Goal: Task Accomplishment & Management: Use online tool/utility

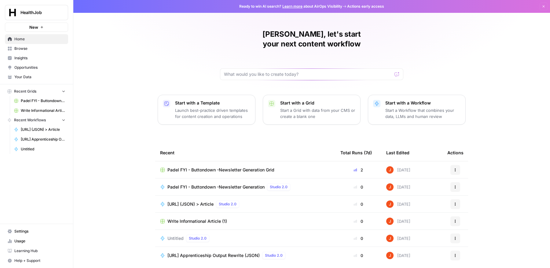
click at [30, 26] on span "New" at bounding box center [33, 27] width 9 height 6
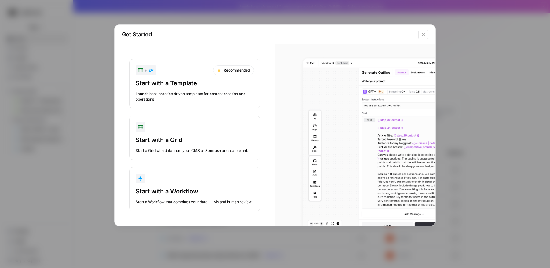
click at [184, 185] on button "Start with a Workflow Start a Workflow that combines your data, LLMs and human …" at bounding box center [194, 189] width 131 height 44
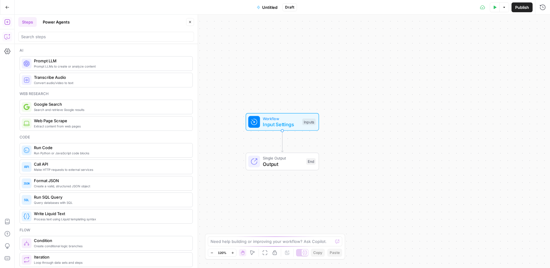
click at [8, 36] on icon "button" at bounding box center [7, 37] width 6 height 6
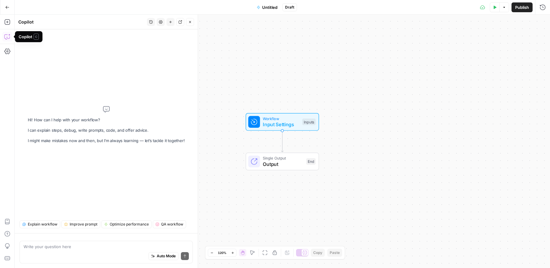
click at [86, 251] on div "Auto Mode Send" at bounding box center [106, 256] width 165 height 13
paste textarea "https://www.healthjob.org/guide/online-medical-assistant-programs"
type textarea "how would you rewrite this article to improve rankings? https://www.healthjob.o…"
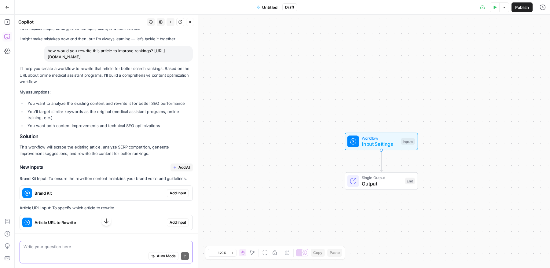
scroll to position [20, 0]
click at [183, 166] on span "Add All" at bounding box center [184, 167] width 12 height 6
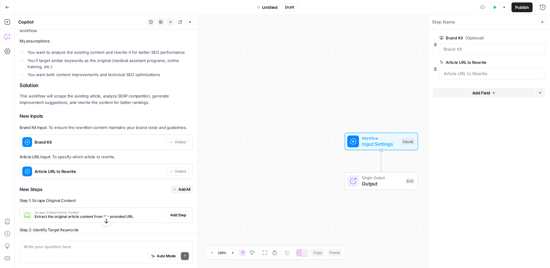
scroll to position [122, 0]
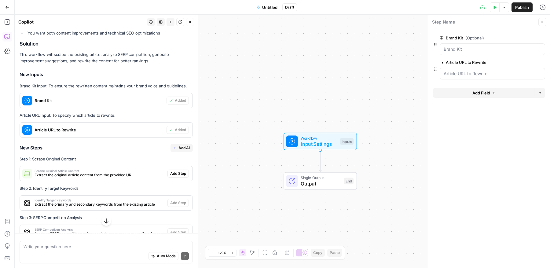
click at [182, 147] on span "Add All" at bounding box center [184, 148] width 12 height 6
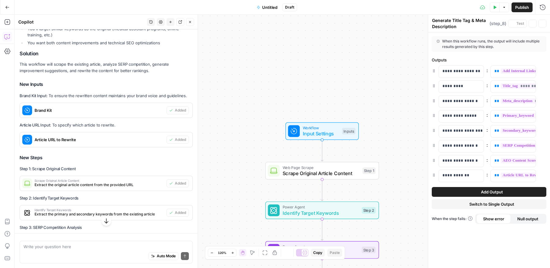
type textarea "Format Final SEO-Optimized Article"
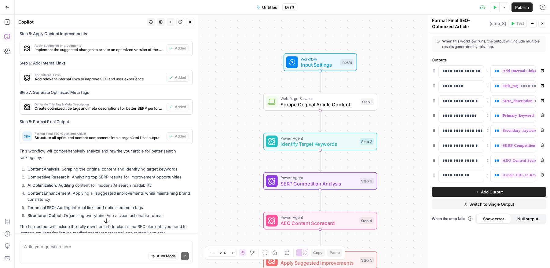
scroll to position [380, 0]
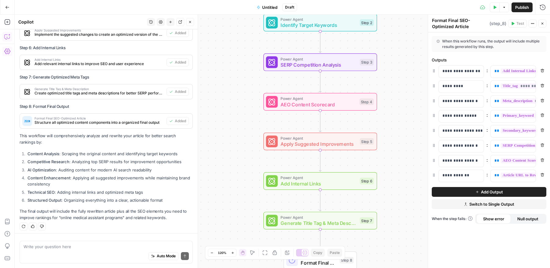
click at [6, 51] on icon "button" at bounding box center [7, 52] width 6 height 6
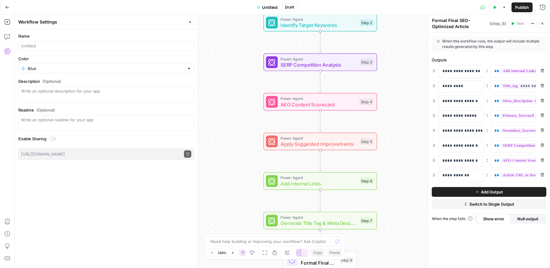
click at [276, 5] on span "Untitled" at bounding box center [269, 7] width 15 height 6
click at [57, 47] on input "Name" at bounding box center [106, 46] width 170 height 6
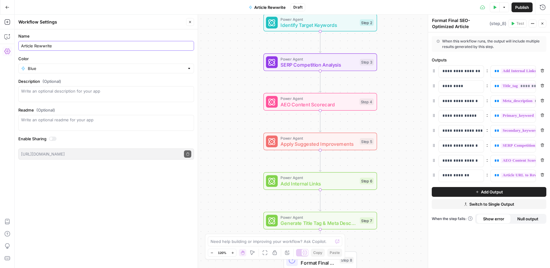
type input "Article Rewwrite"
click at [295, 26] on span "Identify Target Keywords" at bounding box center [319, 24] width 76 height 7
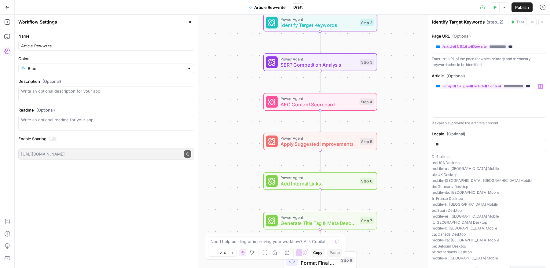
scroll to position [51, 0]
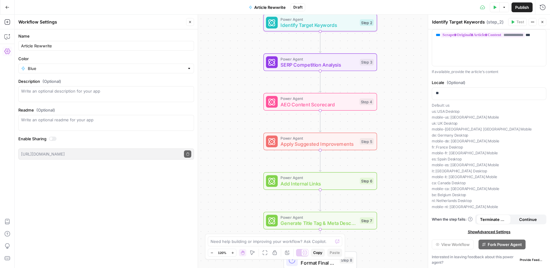
click at [476, 232] on span "Show Advanced Settings" at bounding box center [489, 232] width 43 height 6
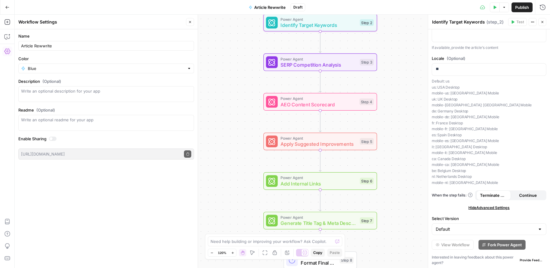
scroll to position [0, 0]
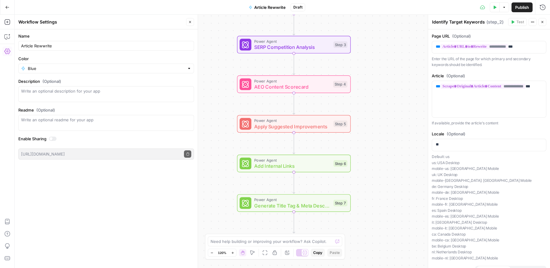
click at [9, 6] on button "Go Back" at bounding box center [7, 7] width 11 height 11
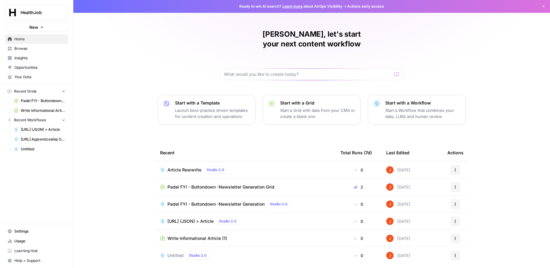
click at [41, 50] on span "Browse" at bounding box center [39, 49] width 51 height 6
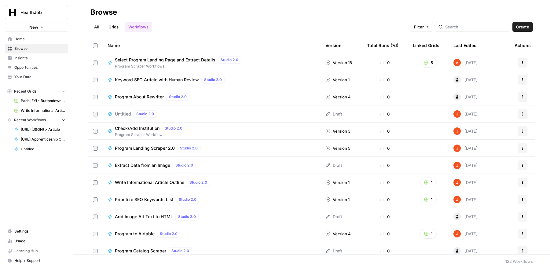
click at [117, 25] on link "Grids" at bounding box center [113, 27] width 17 height 10
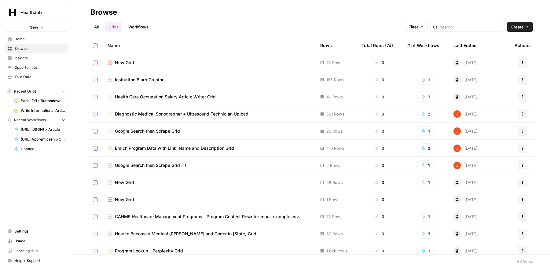
click at [42, 26] on icon "button" at bounding box center [42, 27] width 4 height 4
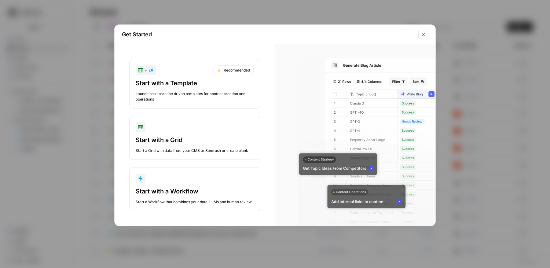
click at [196, 94] on div "Launch best-practice driven templates for content creation and operations" at bounding box center [195, 96] width 118 height 11
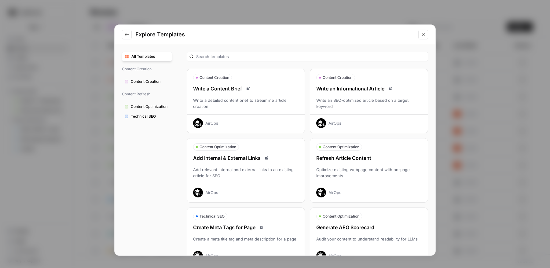
click at [153, 105] on span "Content Optimization" at bounding box center [150, 107] width 39 height 6
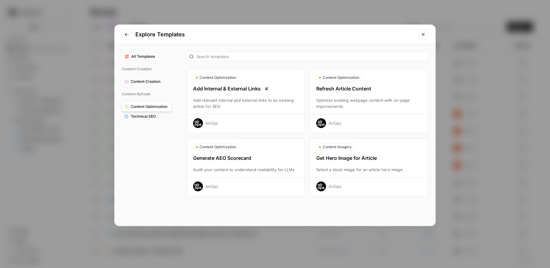
click at [138, 114] on span "Technical SEO" at bounding box center [150, 117] width 39 height 6
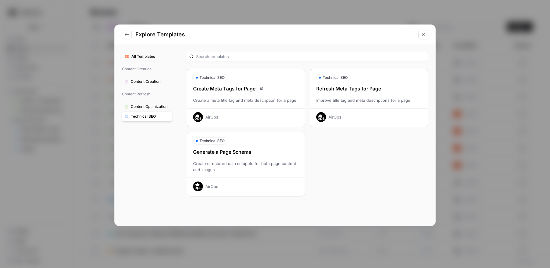
click at [148, 79] on span "Content Creation" at bounding box center [150, 82] width 39 height 6
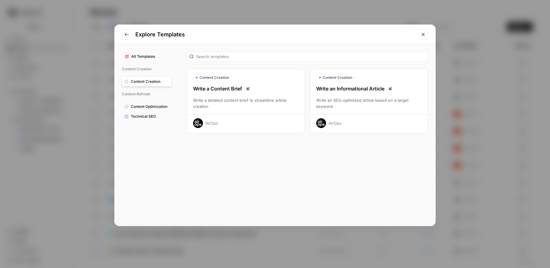
click at [423, 35] on icon "Close modal" at bounding box center [423, 34] width 5 height 5
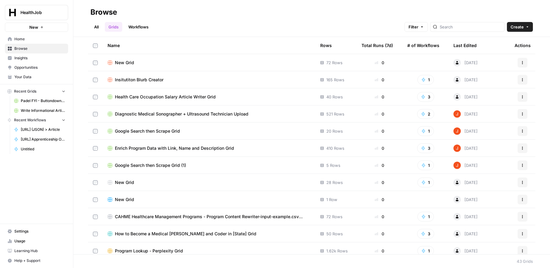
click at [28, 242] on span "Usage" at bounding box center [39, 241] width 51 height 6
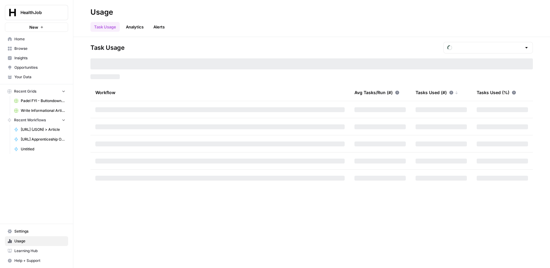
type input "October Included Tasks"
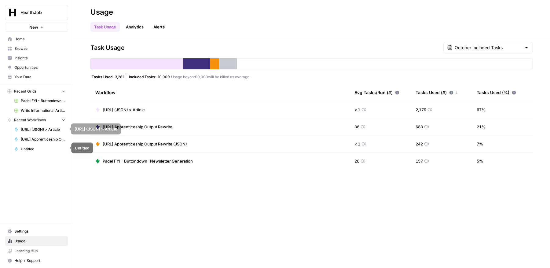
click at [32, 148] on span "Untitled" at bounding box center [43, 149] width 45 height 6
click at [18, 39] on span "Home" at bounding box center [39, 39] width 51 height 6
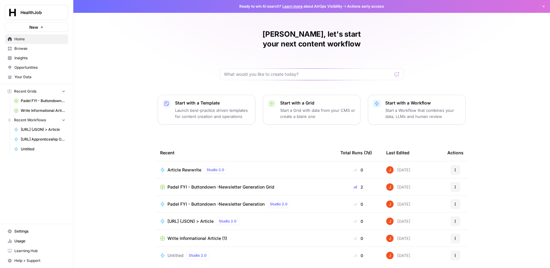
click at [196, 167] on span "Article Rewwrite" at bounding box center [184, 170] width 34 height 6
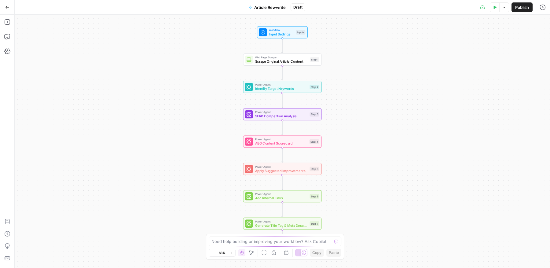
click at [277, 7] on span "Article Rewwrite" at bounding box center [269, 7] width 31 height 6
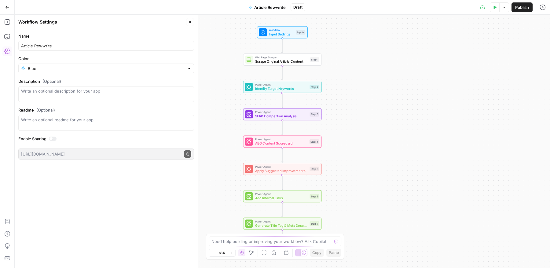
click at [43, 49] on div "Article Rewwrite" at bounding box center [106, 46] width 176 height 10
type input "Article Rewrite"
click at [522, 8] on span "Publish" at bounding box center [522, 7] width 14 height 6
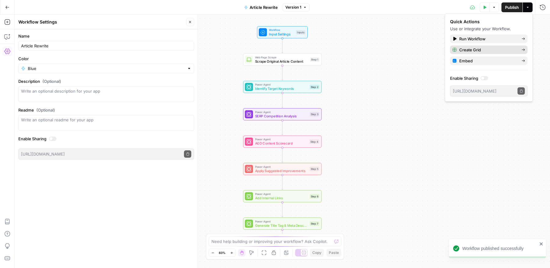
click at [491, 50] on span "Create Grid" at bounding box center [487, 50] width 57 height 6
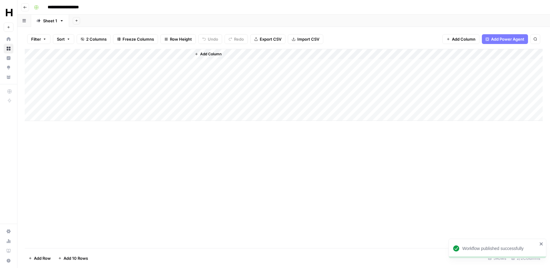
click at [108, 62] on div "Add Column" at bounding box center [284, 85] width 518 height 72
click at [219, 53] on span "Add Column" at bounding box center [210, 54] width 21 height 6
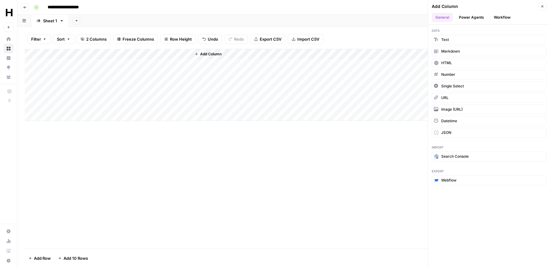
click at [479, 18] on button "Power Agents" at bounding box center [471, 17] width 32 height 9
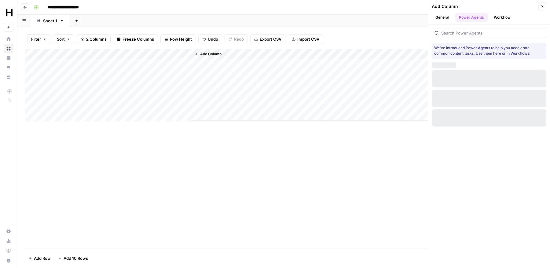
click at [509, 17] on button "Workflow" at bounding box center [502, 17] width 24 height 9
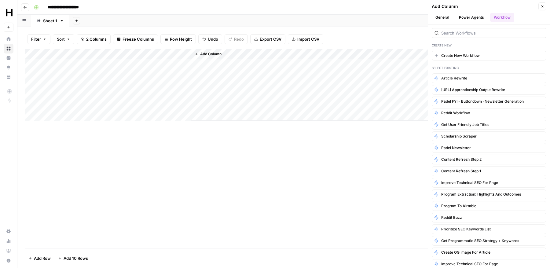
click at [482, 16] on button "Power Agents" at bounding box center [471, 17] width 32 height 9
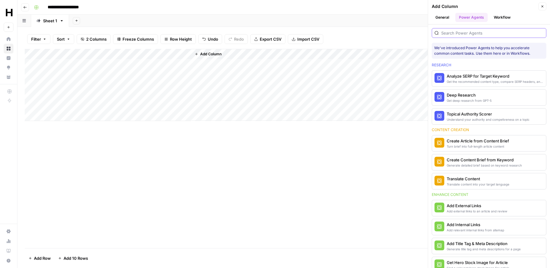
click at [466, 30] on input "search" at bounding box center [492, 33] width 102 height 6
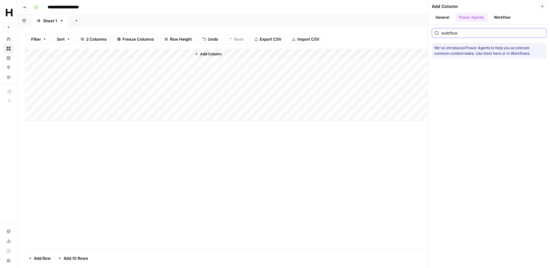
type input "webflow"
click at [508, 14] on button "Workflow" at bounding box center [502, 17] width 24 height 9
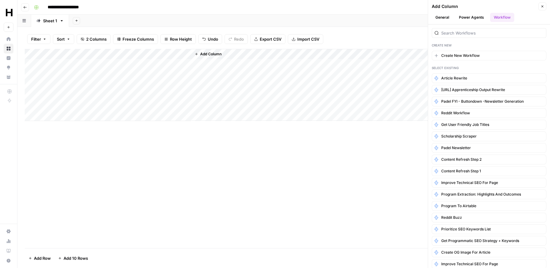
click at [443, 17] on button "General" at bounding box center [442, 17] width 21 height 9
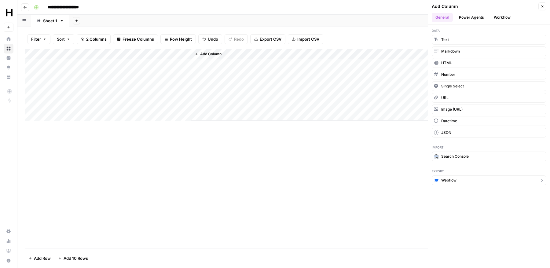
click at [454, 180] on span "Webflow" at bounding box center [448, 181] width 15 height 6
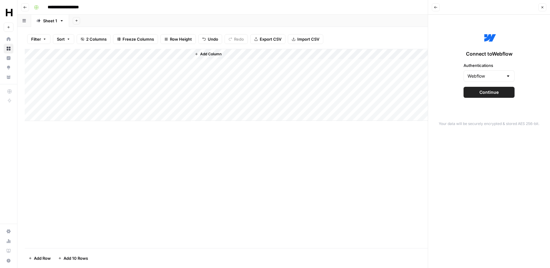
click at [490, 97] on button "Continue" at bounding box center [489, 92] width 51 height 11
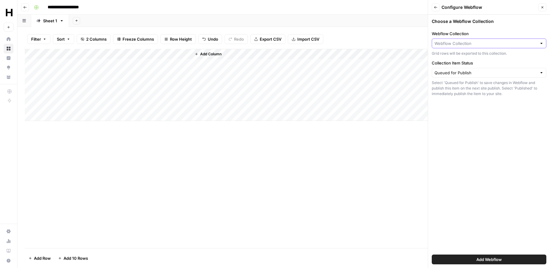
click at [477, 40] on input "Webflow Collection" at bounding box center [486, 43] width 102 height 6
click at [483, 25] on div "Choose a Webflow Collection Webflow Collection Grid rows will be exported to th…" at bounding box center [489, 141] width 122 height 253
click at [471, 42] on input "Webflow Collection" at bounding box center [486, 43] width 102 height 6
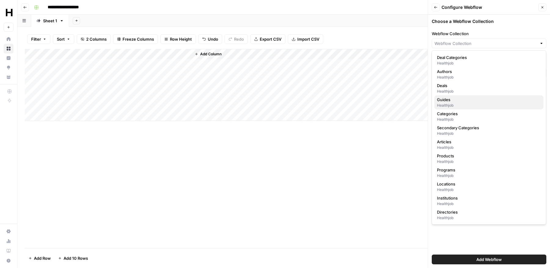
click at [443, 103] on div "Healthjob" at bounding box center [489, 106] width 104 height 6
type input "Guides"
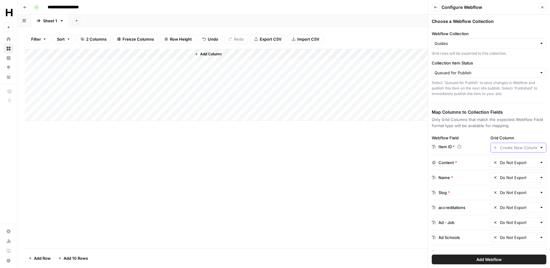
click at [507, 148] on input "Grid Column" at bounding box center [518, 148] width 37 height 6
type input "Create New Column"
click at [516, 130] on div "Choose a Webflow Collection Webflow Collection Guides Grid rows will be exporte…" at bounding box center [489, 141] width 122 height 253
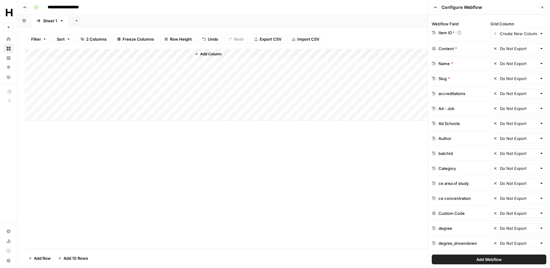
scroll to position [116, 0]
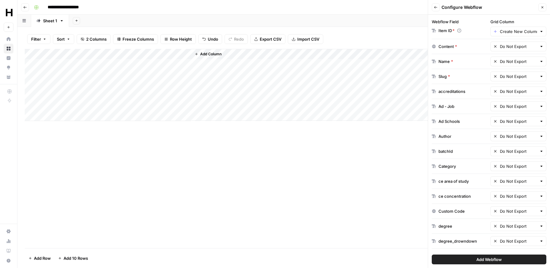
click at [303, 61] on div "Add Column" at bounding box center [366, 85] width 351 height 72
click at [163, 64] on div "Add Column" at bounding box center [284, 85] width 518 height 72
click at [173, 64] on div "Add Column" at bounding box center [284, 85] width 518 height 72
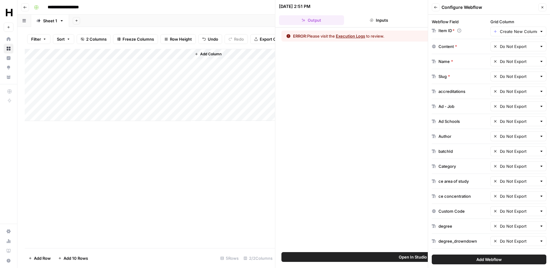
click at [353, 35] on button "Execution Logs" at bounding box center [350, 36] width 29 height 6
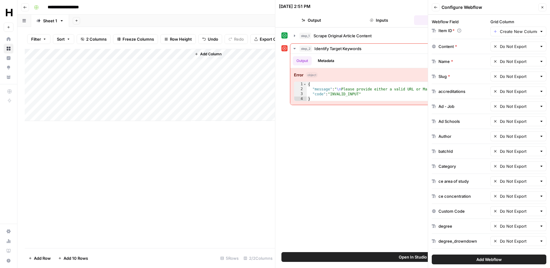
click at [115, 64] on div "Add Column" at bounding box center [150, 85] width 250 height 72
click at [115, 64] on textarea "**********" at bounding box center [107, 67] width 122 height 15
type textarea "**********"
click at [352, 89] on div "{ "message" : " \n Please provide either a valid URL or Markdown content." , "c…" at bounding box center [423, 96] width 233 height 29
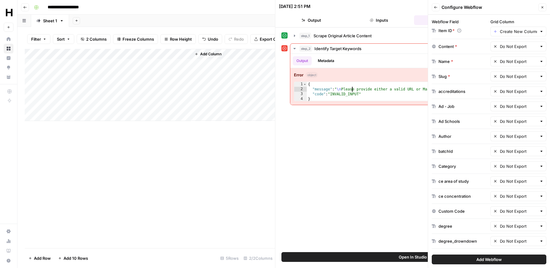
click at [542, 7] on icon "button" at bounding box center [542, 7] width 2 height 2
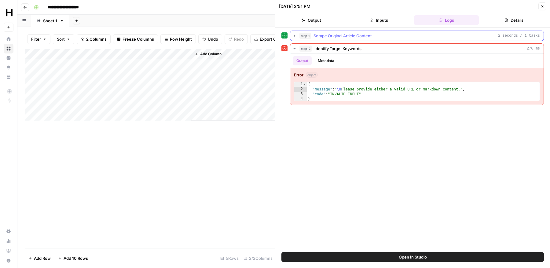
click at [387, 31] on button "step_1 Scrape Original Article Content 2 seconds / 1 tasks" at bounding box center [416, 36] width 253 height 10
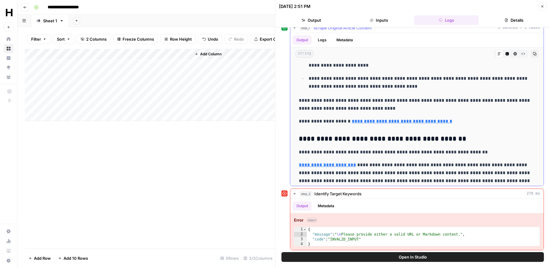
scroll to position [4784, 0]
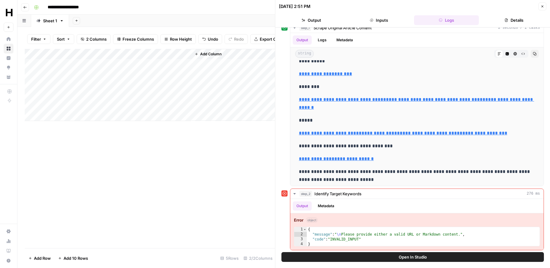
click at [164, 52] on div "Add Column" at bounding box center [150, 85] width 250 height 72
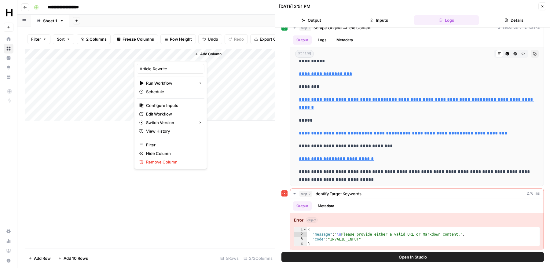
click at [178, 54] on div at bounding box center [162, 55] width 57 height 12
click at [174, 54] on div at bounding box center [162, 55] width 57 height 12
click at [164, 115] on span "Edit Workflow" at bounding box center [172, 114] width 53 height 6
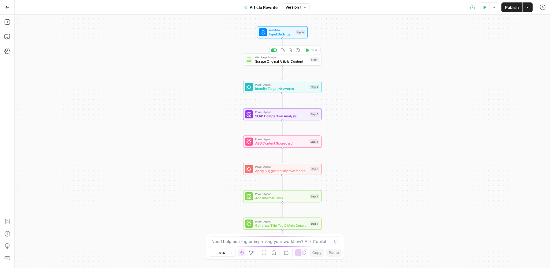
click at [276, 63] on span "Scrape Original Article Content" at bounding box center [281, 61] width 53 height 5
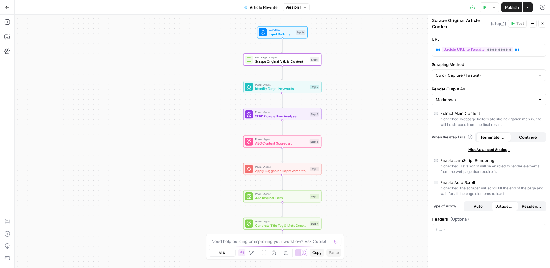
click at [296, 31] on div "Inputs" at bounding box center [300, 32] width 9 height 5
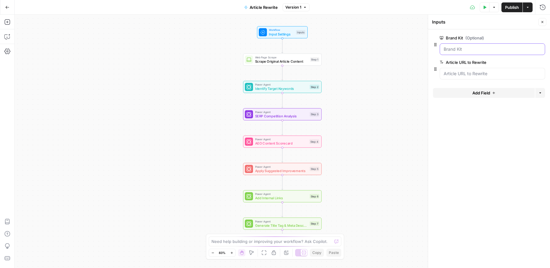
click at [481, 48] on Kit "Brand Kit (Optional)" at bounding box center [492, 49] width 97 height 6
click at [477, 71] on Rewrite "Article URL to Rewrite" at bounding box center [492, 74] width 97 height 6
click at [476, 73] on Rewrite "Article URL to Rewrite" at bounding box center [492, 74] width 97 height 6
click at [531, 24] on div "Inputs Inputs" at bounding box center [484, 22] width 105 height 7
click at [465, 74] on Rewrite "Article URL to Rewrite" at bounding box center [492, 74] width 97 height 6
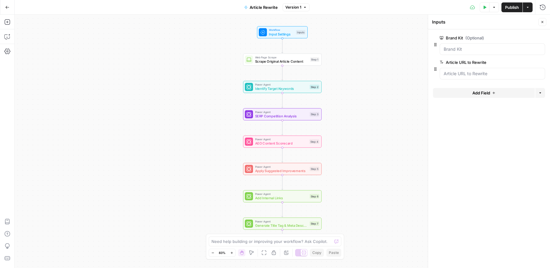
click at [510, 77] on div at bounding box center [492, 74] width 105 height 12
click at [509, 75] on Rewrite "Article URL to Rewrite" at bounding box center [492, 74] width 97 height 6
click at [289, 36] on span "Input Settings" at bounding box center [281, 33] width 25 height 5
click at [484, 6] on icon "button" at bounding box center [485, 7] width 3 height 3
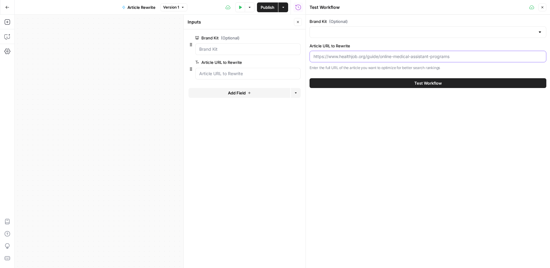
click at [391, 58] on input "Article URL to Rewrite" at bounding box center [428, 56] width 229 height 6
paste input "https://www.healthjob.org/guide/online-medical-billing-and-coding-schools"
type input "https://www.healthjob.org/guide/online-medical-billing-and-coding-schools"
click at [402, 37] on div at bounding box center [428, 32] width 237 height 12
click at [398, 53] on div "ID: 139" at bounding box center [428, 53] width 226 height 6
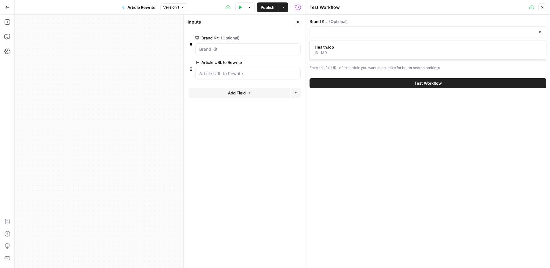
type input "HealthJob"
click at [402, 83] on button "Test Workflow" at bounding box center [428, 83] width 237 height 10
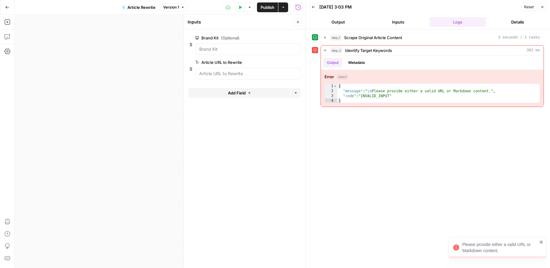
click at [495, 245] on div "Please provide either a valid URL or Markdown content." at bounding box center [499, 247] width 75 height 12
type textarea "*"
click at [413, 84] on div "{ "message" : " \n Please provide either a valid URL or Markdown content." , "c…" at bounding box center [438, 98] width 203 height 29
click at [361, 52] on span "Identify Target Keywords" at bounding box center [368, 50] width 47 height 6
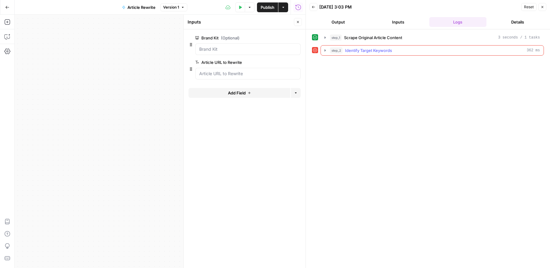
click at [361, 52] on span "Identify Target Keywords" at bounding box center [368, 50] width 47 height 6
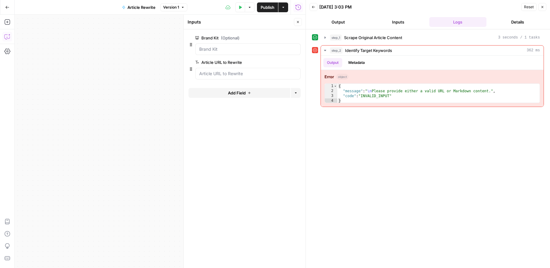
click at [9, 39] on icon "button" at bounding box center [7, 37] width 6 height 6
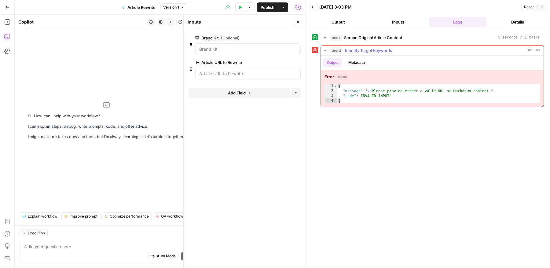
click at [373, 91] on div "{ "message" : " \n Please provide either a valid URL or Markdown content." , "c…" at bounding box center [438, 98] width 203 height 29
type textarea "**********"
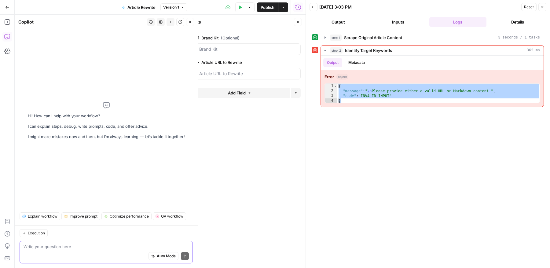
click at [110, 247] on textarea at bounding box center [106, 247] width 165 height 6
paste textarea "{ "message": "\nPlease provide either a valid URL or Markdown content.", "code"…"
type textarea "why am i getting this error in step 2 { "message": "\nPlease provide either a v…"
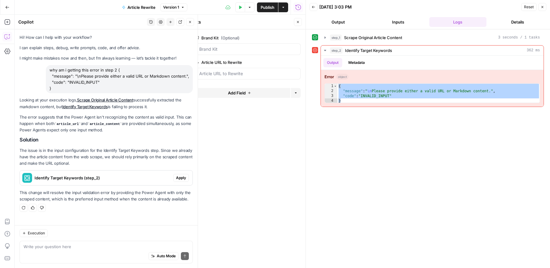
click at [177, 179] on span "Apply" at bounding box center [181, 178] width 10 height 6
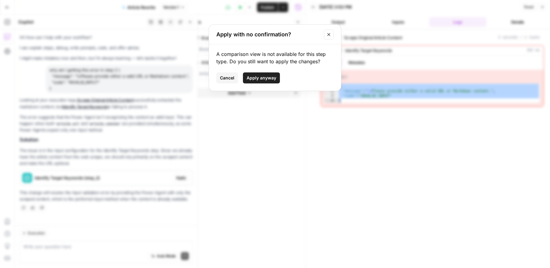
click at [266, 78] on span "Apply anyway" at bounding box center [262, 78] width 30 height 6
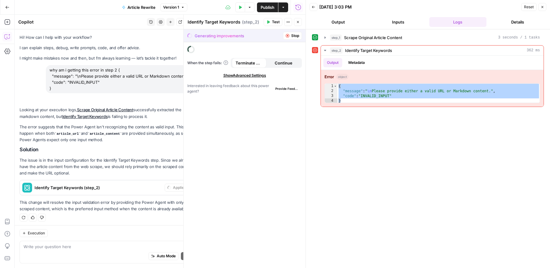
scroll to position [1, 0]
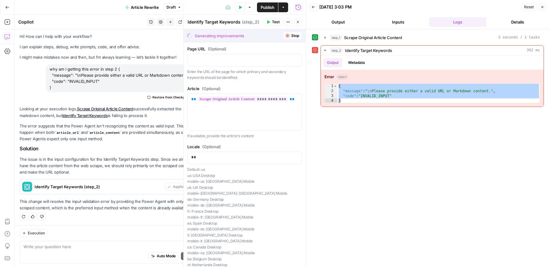
click at [286, 35] on icon "button" at bounding box center [288, 36] width 4 height 4
click at [295, 36] on span "Stop" at bounding box center [295, 36] width 8 height 6
click at [299, 21] on icon "button" at bounding box center [298, 22] width 4 height 4
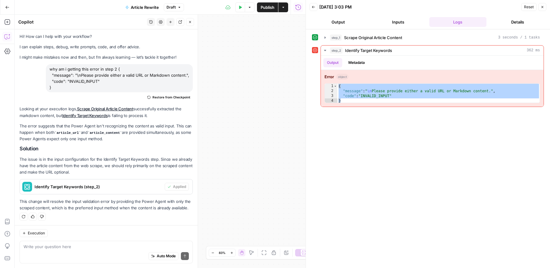
click at [543, 7] on icon "button" at bounding box center [543, 7] width 4 height 4
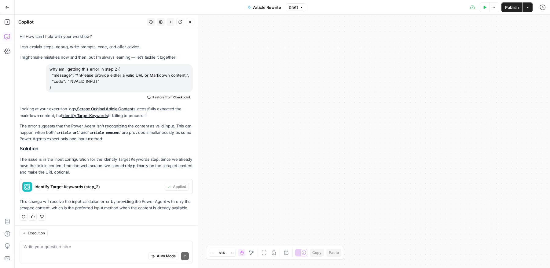
click at [236, 37] on div "**********" at bounding box center [282, 141] width 535 height 253
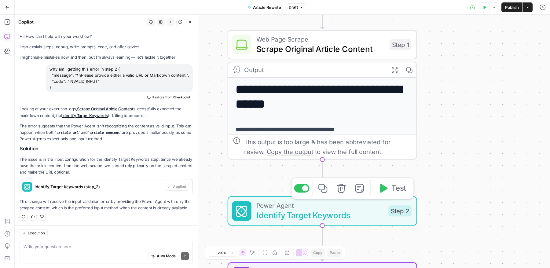
click at [337, 211] on span "Identify Target Keywords" at bounding box center [319, 215] width 127 height 12
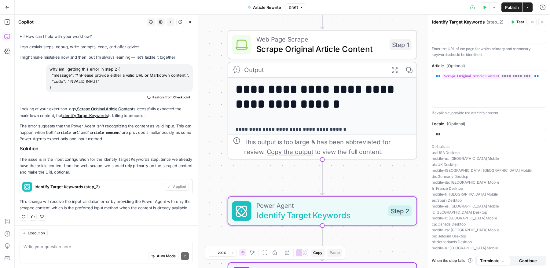
scroll to position [0, 0]
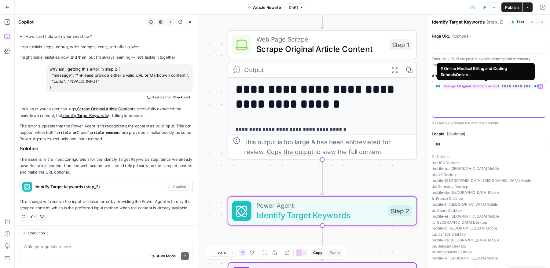
click at [449, 86] on span "**********" at bounding box center [487, 86] width 90 height 5
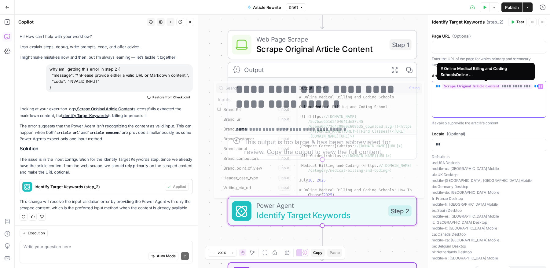
click at [449, 86] on span "**********" at bounding box center [487, 86] width 90 height 5
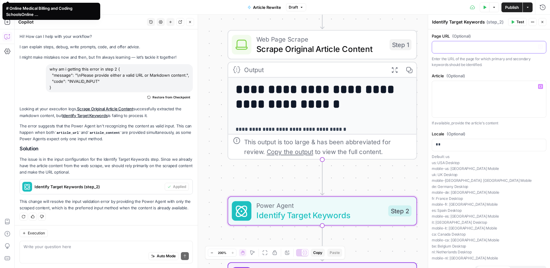
click at [462, 46] on p at bounding box center [489, 47] width 107 height 6
click at [543, 49] on div at bounding box center [489, 47] width 114 height 12
click at [539, 47] on icon "button" at bounding box center [540, 46] width 3 height 3
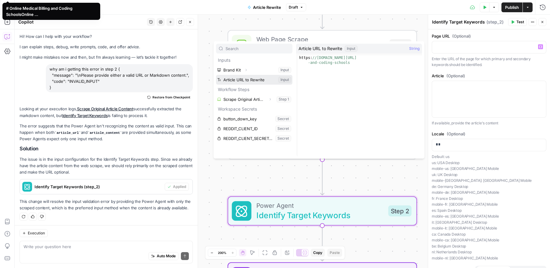
click at [255, 78] on button "Select variable Article URL to Rewrite" at bounding box center [254, 80] width 76 height 10
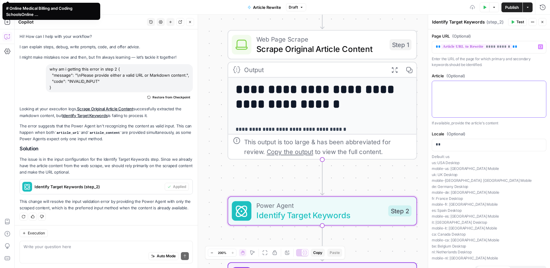
click at [456, 90] on div at bounding box center [489, 99] width 114 height 36
click at [541, 87] on icon "button" at bounding box center [540, 86] width 3 height 3
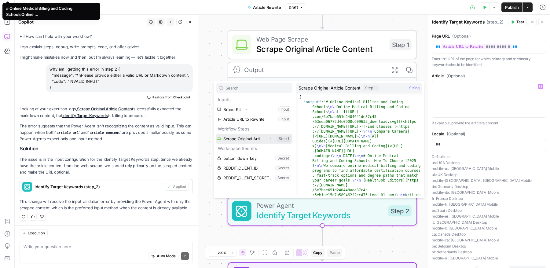
click at [256, 139] on button "Select variable Scrape Original Article Content" at bounding box center [254, 139] width 76 height 10
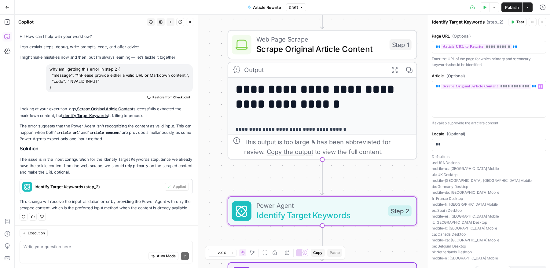
click at [518, 20] on span "Test" at bounding box center [520, 22] width 8 height 6
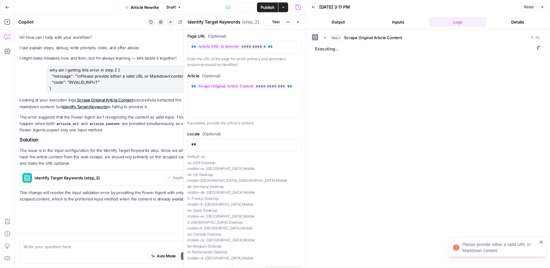
scroll to position [1, 0]
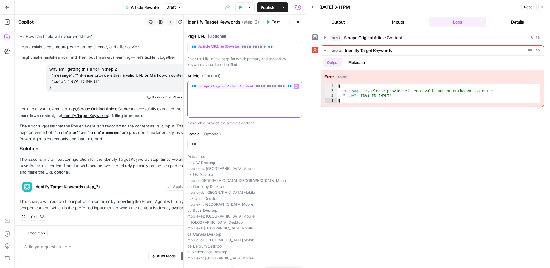
click at [280, 90] on div "**********" at bounding box center [245, 99] width 114 height 36
click at [270, 19] on button "Test" at bounding box center [273, 22] width 19 height 8
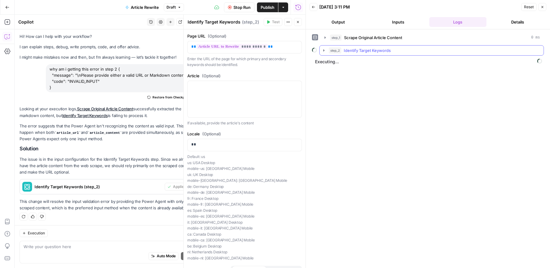
click at [323, 51] on icon "button" at bounding box center [323, 50] width 5 height 5
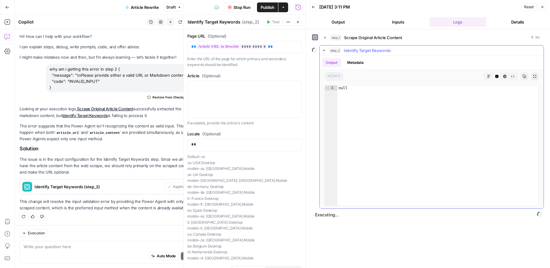
click at [323, 51] on icon "button" at bounding box center [323, 50] width 5 height 5
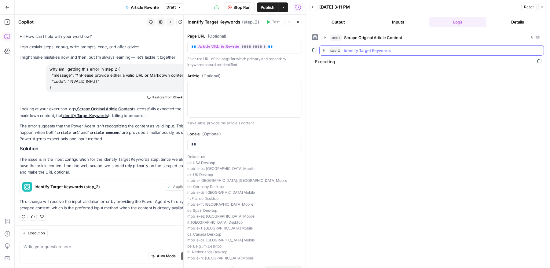
click at [323, 49] on icon "button" at bounding box center [323, 50] width 1 height 2
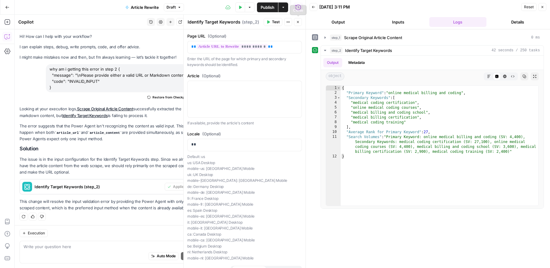
click at [299, 21] on icon "button" at bounding box center [298, 22] width 4 height 4
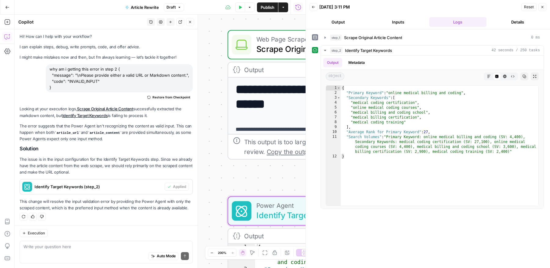
click at [542, 6] on icon "button" at bounding box center [543, 7] width 4 height 4
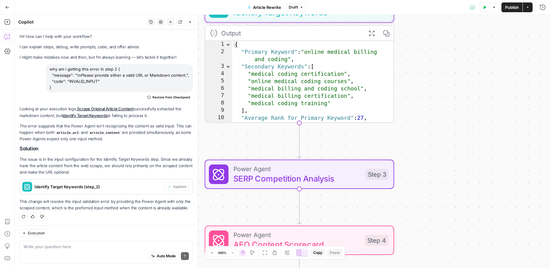
drag, startPoint x: 448, startPoint y: 146, endPoint x: 425, endPoint y: -58, distance: 205.1
click at [425, 0] on html "**********" at bounding box center [275, 134] width 550 height 268
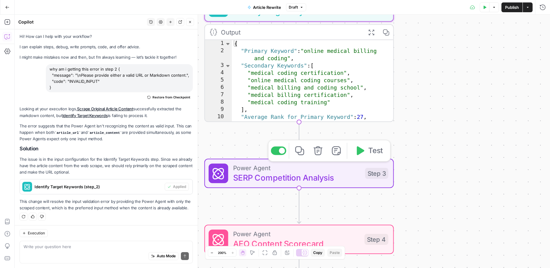
click at [305, 174] on span "SERP Competition Analysis" at bounding box center [296, 177] width 127 height 12
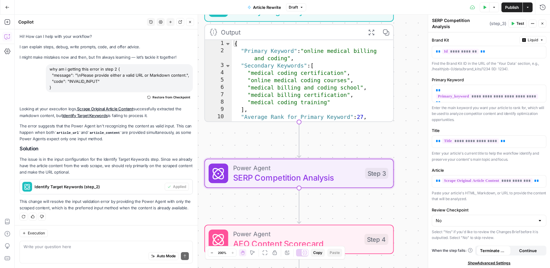
click at [519, 21] on span "Test" at bounding box center [520, 24] width 8 height 6
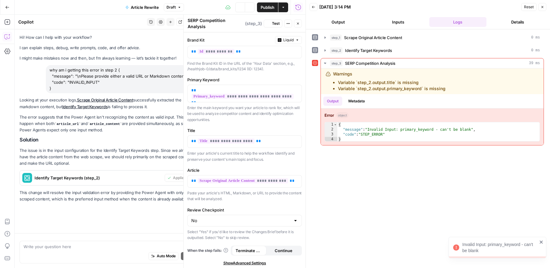
scroll to position [1, 0]
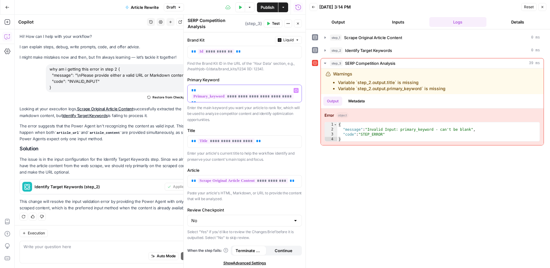
click at [295, 89] on icon "button" at bounding box center [296, 90] width 3 height 3
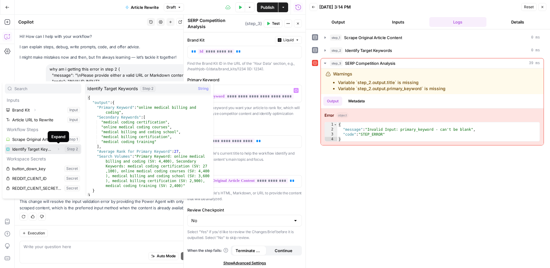
click at [58, 149] on icon "button" at bounding box center [59, 149] width 4 height 4
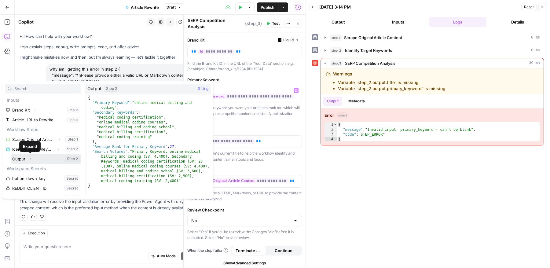
click at [30, 158] on icon "button" at bounding box center [30, 159] width 4 height 4
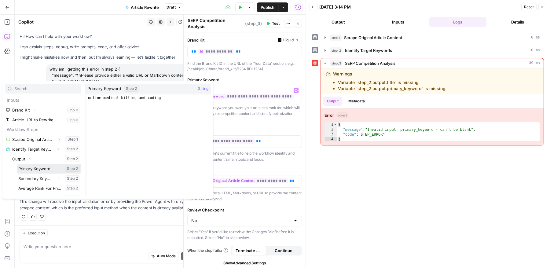
click at [37, 168] on button "Select variable Primary Keyword" at bounding box center [49, 169] width 64 height 10
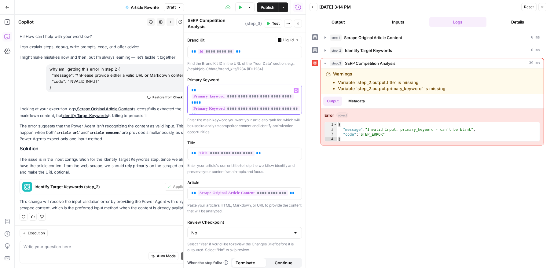
drag, startPoint x: 219, startPoint y: 92, endPoint x: 187, endPoint y: 83, distance: 33.2
click at [188, 85] on div "**********" at bounding box center [245, 99] width 114 height 29
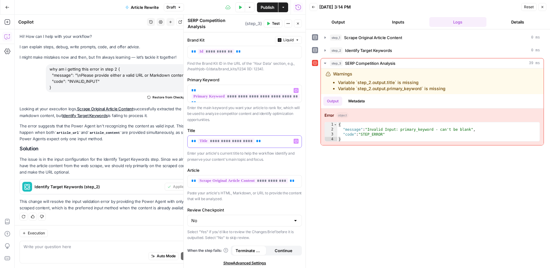
drag, startPoint x: 270, startPoint y: 137, endPoint x: 183, endPoint y: 133, distance: 87.8
click at [183, 133] on div "**********" at bounding box center [244, 142] width 122 height 254
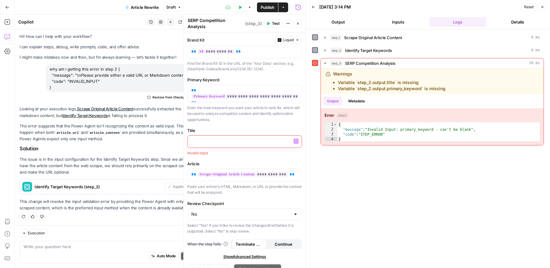
click at [297, 140] on icon "button" at bounding box center [296, 141] width 3 height 3
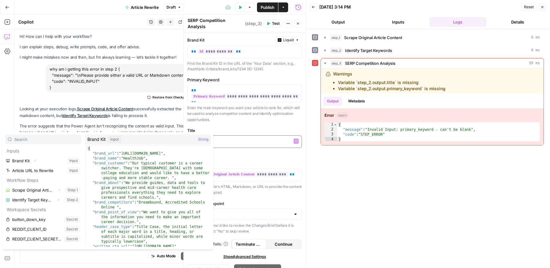
click at [228, 122] on div "**********" at bounding box center [245, 162] width 122 height 261
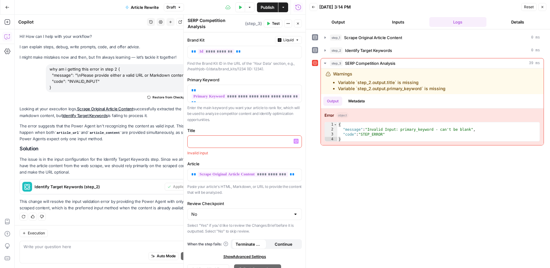
click at [297, 140] on icon "button" at bounding box center [296, 141] width 3 height 3
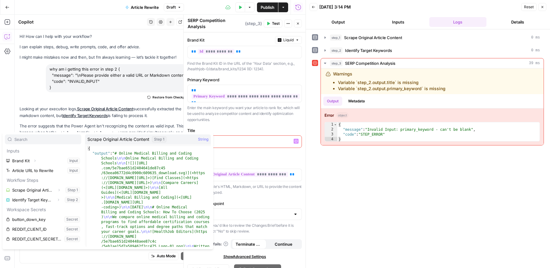
click at [236, 120] on div "**********" at bounding box center [245, 162] width 122 height 261
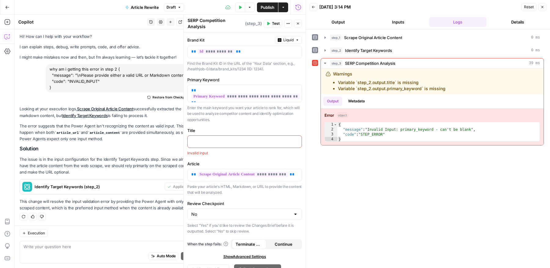
click at [238, 138] on p at bounding box center [244, 141] width 107 height 6
click at [300, 140] on div at bounding box center [245, 142] width 114 height 12
click at [298, 139] on button "Variables Menu" at bounding box center [296, 141] width 5 height 5
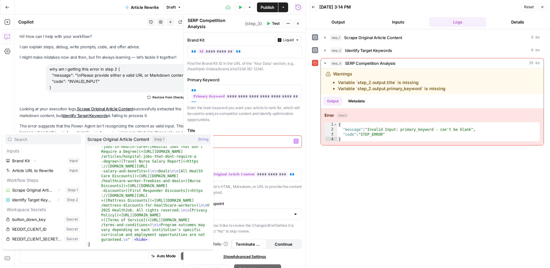
scroll to position [2847, 0]
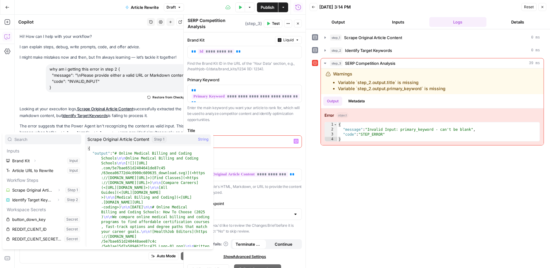
click at [243, 117] on p "Enter the main keyword you want your article to rank for, which will be used to…" at bounding box center [244, 114] width 115 height 18
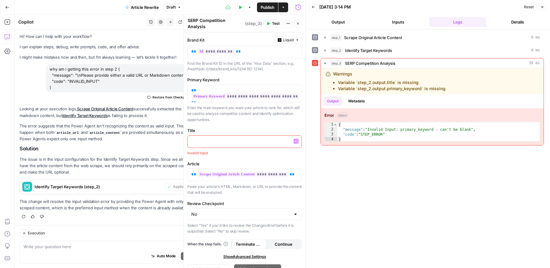
click at [204, 139] on p at bounding box center [244, 141] width 107 height 6
click at [297, 22] on icon "button" at bounding box center [298, 24] width 4 height 4
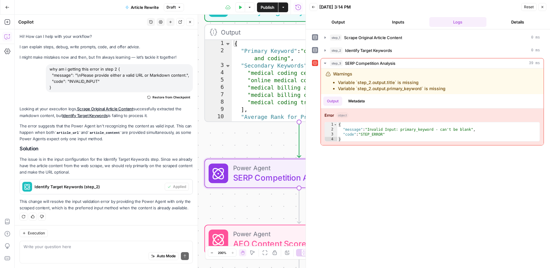
click at [543, 8] on icon "button" at bounding box center [543, 7] width 4 height 4
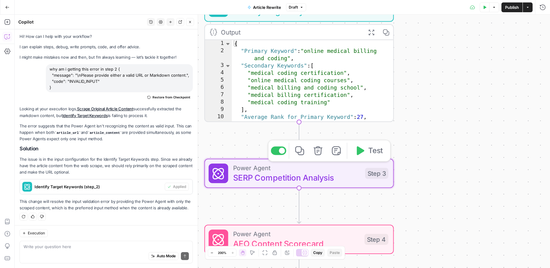
click at [287, 179] on span "SERP Competition Analysis" at bounding box center [296, 177] width 127 height 12
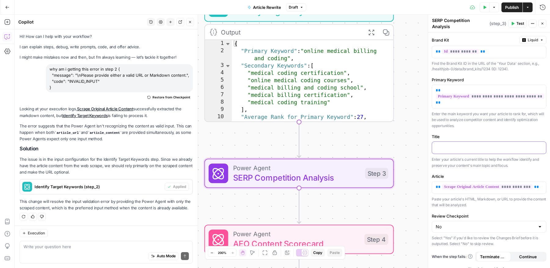
click at [456, 144] on p at bounding box center [489, 147] width 107 height 6
click at [539, 146] on icon "button" at bounding box center [540, 147] width 3 height 3
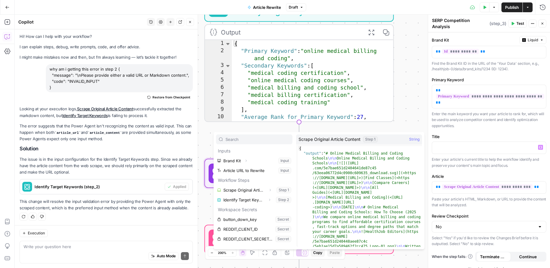
click at [397, 125] on div "**********" at bounding box center [282, 141] width 535 height 253
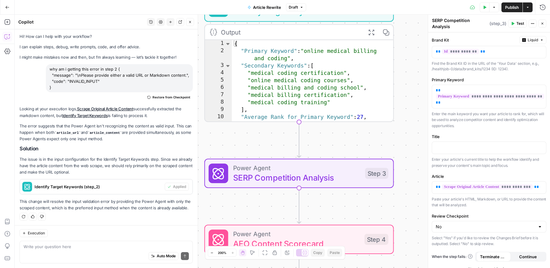
click at [517, 21] on span "Test" at bounding box center [520, 24] width 8 height 6
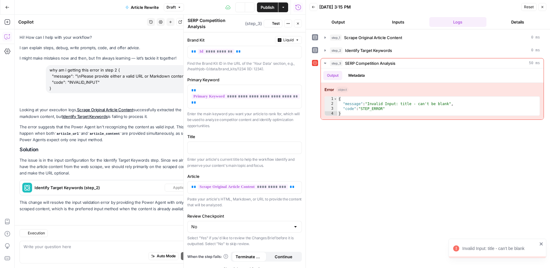
scroll to position [1, 0]
click at [545, 9] on button "Close" at bounding box center [542, 7] width 8 height 8
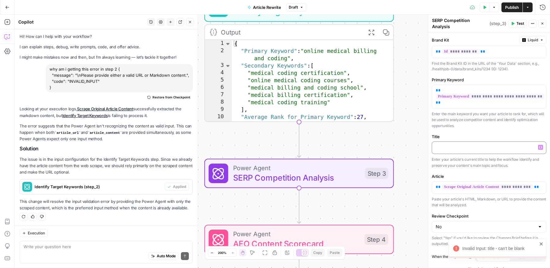
click at [447, 144] on p at bounding box center [489, 147] width 107 height 6
click at [541, 146] on icon "button" at bounding box center [540, 147] width 3 height 3
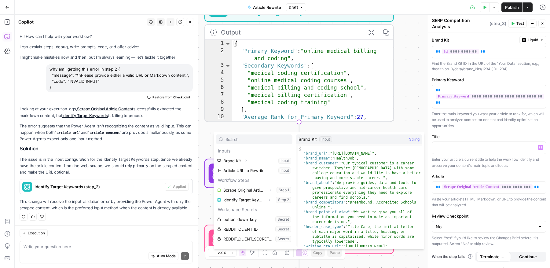
click at [402, 67] on div "**********" at bounding box center [282, 141] width 535 height 253
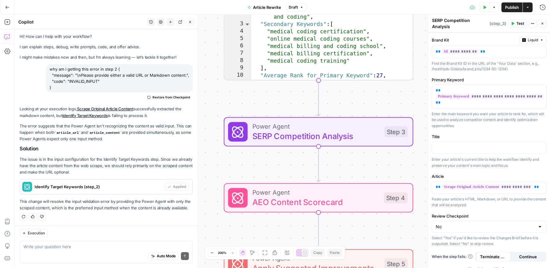
click at [358, 142] on div "Power Agent SERP Competition Analysis Step 3 Copy step Delete step Add Note Test" at bounding box center [318, 131] width 189 height 29
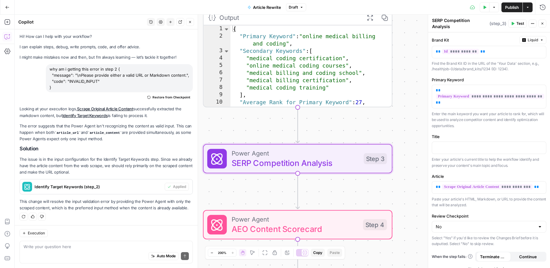
click at [353, 155] on span "Power Agent" at bounding box center [295, 153] width 127 height 10
click at [309, 169] on div "Power Agent SERP Competition Analysis Step 3 Copy step Delete step Add Note Test" at bounding box center [297, 158] width 189 height 29
click at [438, 144] on p at bounding box center [489, 147] width 107 height 6
click at [540, 146] on icon "button" at bounding box center [540, 147] width 3 height 3
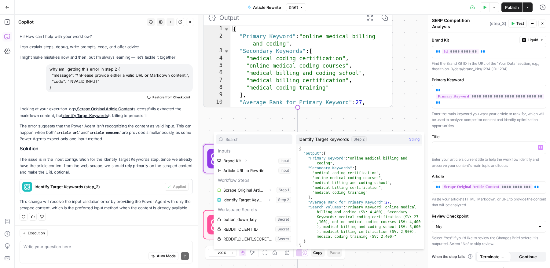
click at [78, 255] on div "Auto Mode Send" at bounding box center [106, 256] width 165 height 13
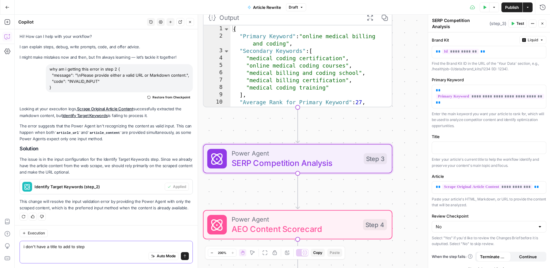
type textarea "i don't have a title to add to step 3"
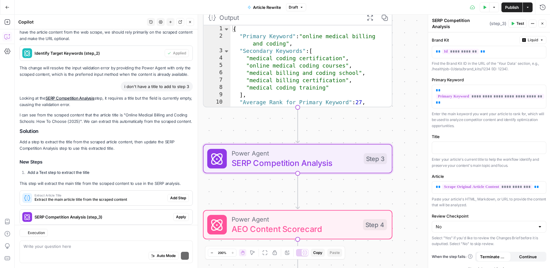
scroll to position [164, 0]
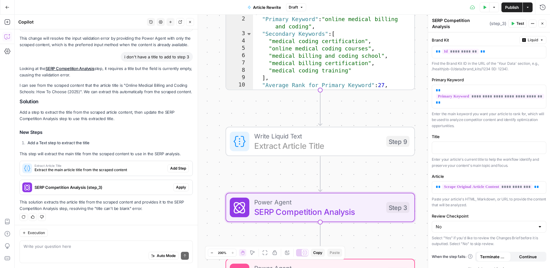
click at [183, 168] on span "Add Step" at bounding box center [178, 169] width 16 height 6
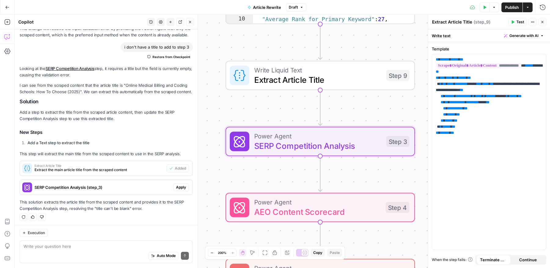
click at [179, 187] on span "Apply" at bounding box center [181, 188] width 10 height 6
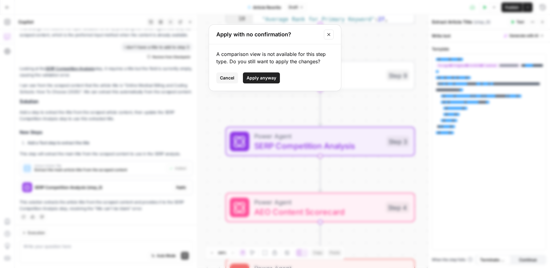
click at [273, 74] on button "Apply anyway" at bounding box center [261, 77] width 37 height 11
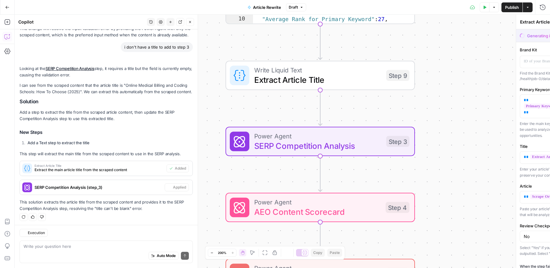
type textarea "SERP Competition Analysis"
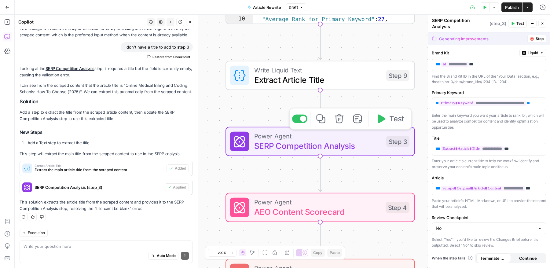
click at [384, 121] on icon "button" at bounding box center [381, 119] width 10 height 10
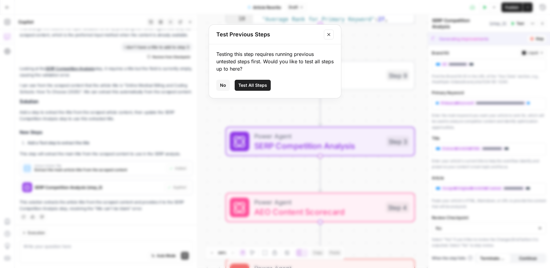
click at [261, 84] on span "Test All Steps" at bounding box center [252, 85] width 29 height 6
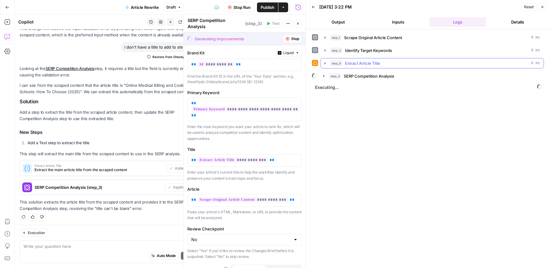
click at [325, 62] on icon "button" at bounding box center [325, 63] width 1 height 2
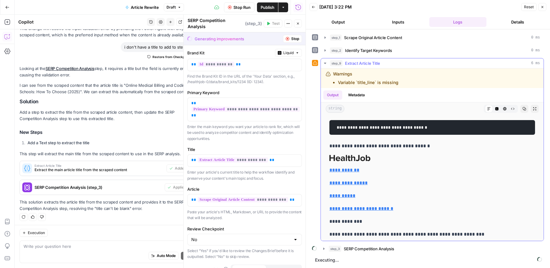
click at [324, 63] on icon "button" at bounding box center [325, 63] width 2 height 1
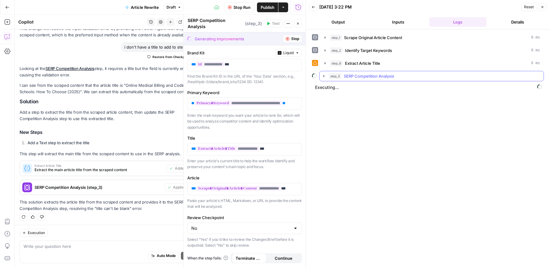
click at [323, 75] on icon "button" at bounding box center [323, 76] width 1 height 2
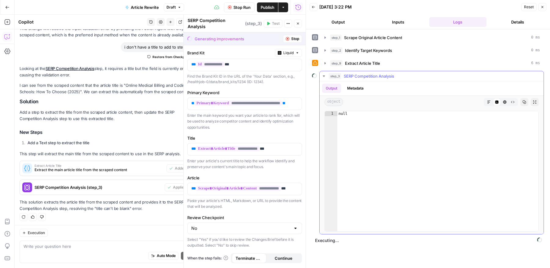
click at [323, 75] on icon "button" at bounding box center [324, 75] width 2 height 1
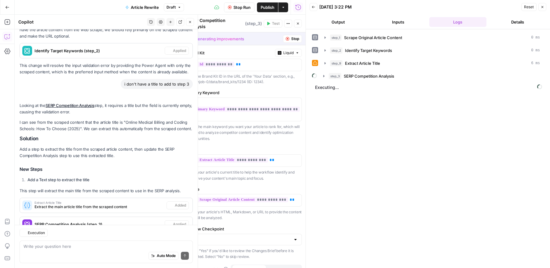
scroll to position [174, 0]
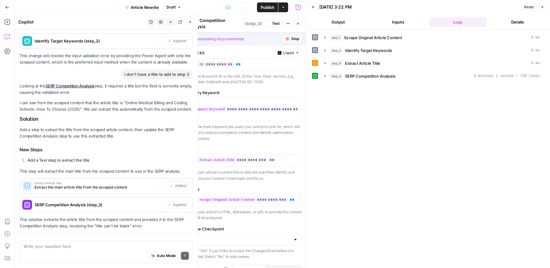
scroll to position [174, 0]
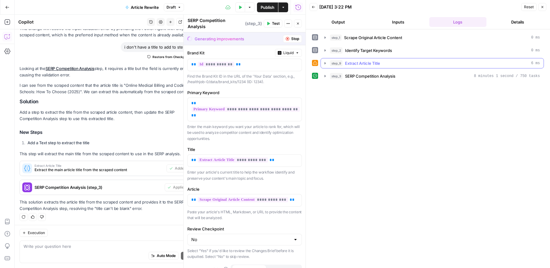
click at [341, 62] on span "step_9" at bounding box center [336, 63] width 13 height 6
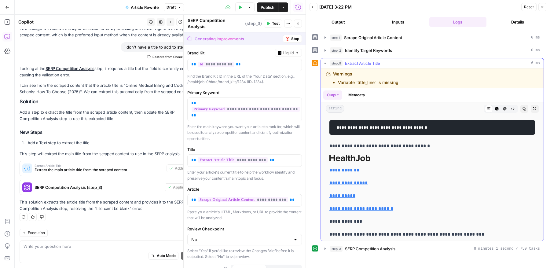
click at [341, 62] on span "step_9" at bounding box center [336, 63] width 13 height 6
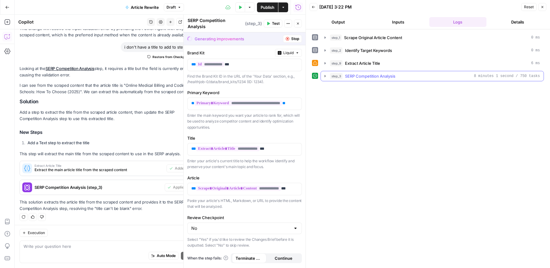
click at [343, 75] on div "step_3 SERP Competition Analysis 8 minutes 1 second / 750 tasks" at bounding box center [435, 76] width 210 height 6
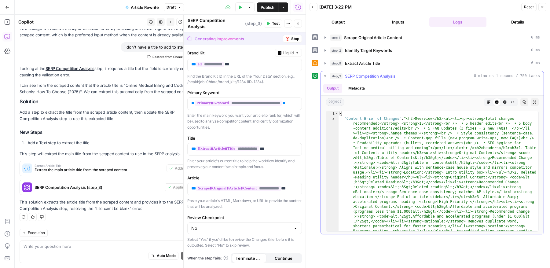
click at [343, 74] on div "step_3 SERP Competition Analysis 8 minutes 1 second / 750 tasks" at bounding box center [435, 76] width 210 height 6
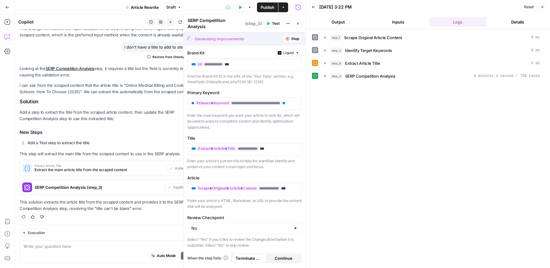
click at [544, 7] on icon "button" at bounding box center [543, 7] width 4 height 4
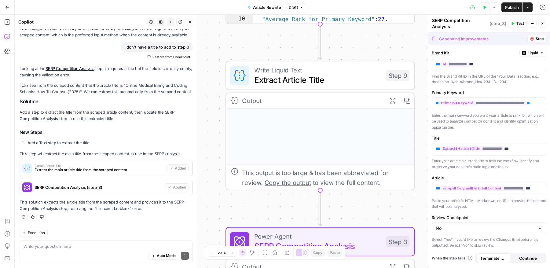
scroll to position [187, 0]
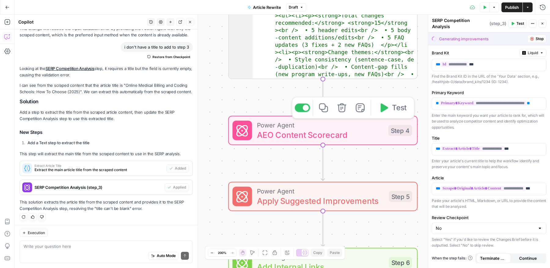
click at [320, 129] on span "AEO Content Scorecard" at bounding box center [320, 135] width 127 height 12
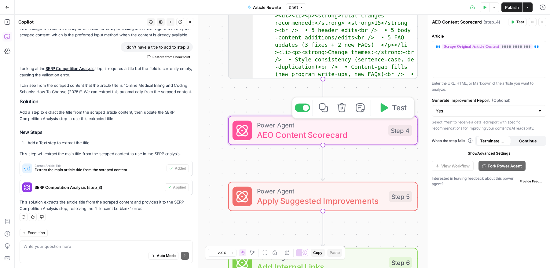
click at [388, 106] on icon "button" at bounding box center [384, 108] width 10 height 10
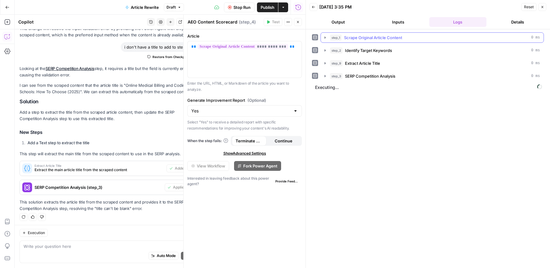
click at [455, 35] on div "step_1 Scrape Original Article Content 0 ms" at bounding box center [435, 38] width 210 height 6
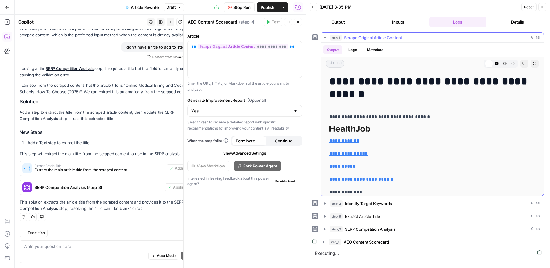
click at [455, 35] on div "step_1 Scrape Original Article Content 0 ms" at bounding box center [435, 38] width 210 height 6
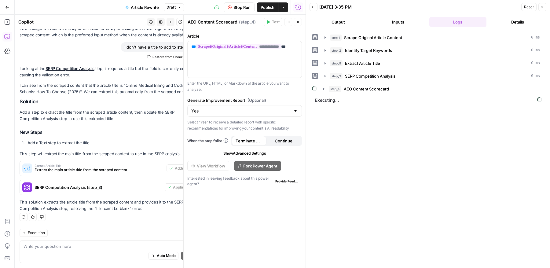
click at [508, 16] on header "Back [DATE] 3:35 PM Reset Close Output Inputs Logs Details" at bounding box center [428, 14] width 244 height 29
click at [508, 21] on button "Details" at bounding box center [517, 22] width 57 height 10
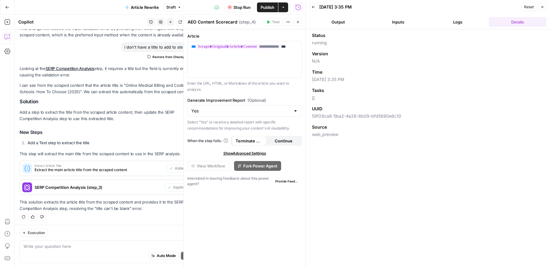
click at [473, 19] on button "Logs" at bounding box center [457, 22] width 57 height 10
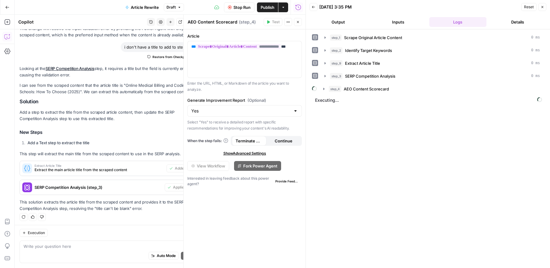
click at [505, 22] on button "Details" at bounding box center [517, 22] width 57 height 10
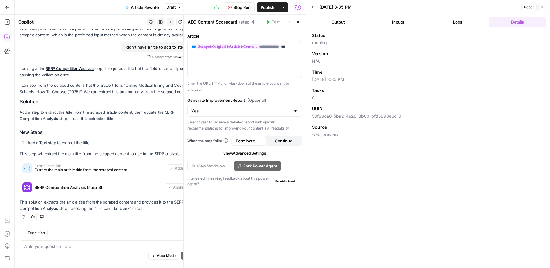
click at [475, 23] on button "Logs" at bounding box center [457, 22] width 57 height 10
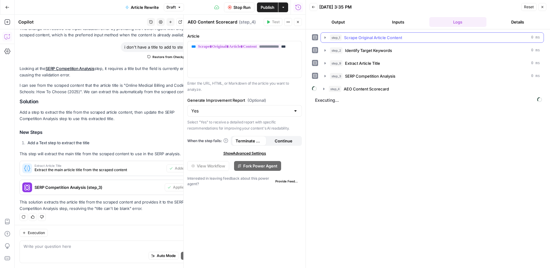
click at [461, 37] on div "step_1 Scrape Original Article Content 0 ms" at bounding box center [435, 38] width 210 height 6
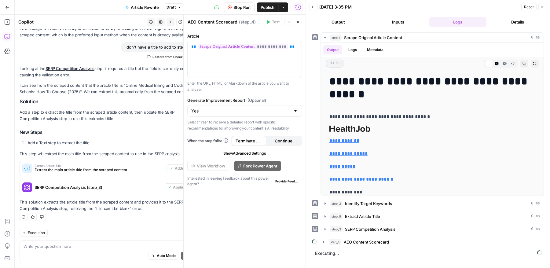
click at [512, 21] on button "Details" at bounding box center [517, 22] width 57 height 10
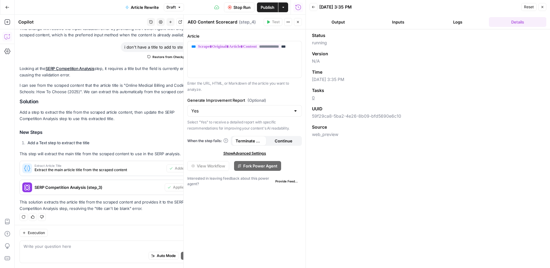
click at [463, 22] on button "Logs" at bounding box center [457, 22] width 57 height 10
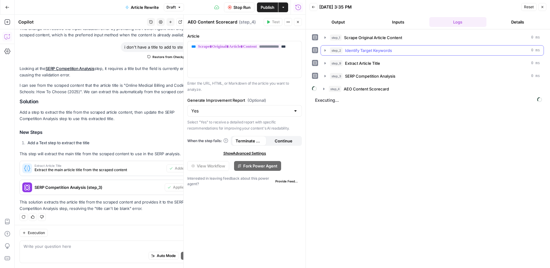
click at [448, 47] on div "step_2 Identify Target Keywords 0 ms" at bounding box center [435, 50] width 210 height 6
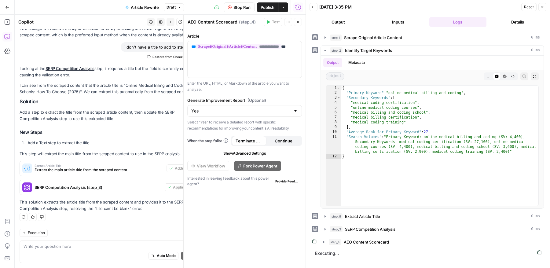
click at [516, 20] on button "Details" at bounding box center [517, 22] width 57 height 10
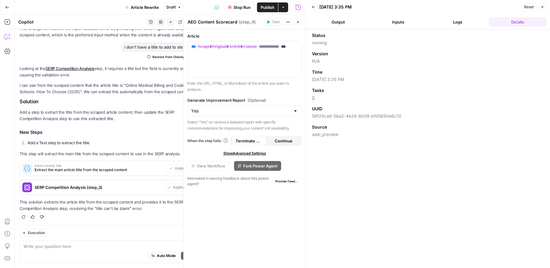
click at [464, 25] on button "Logs" at bounding box center [457, 22] width 57 height 10
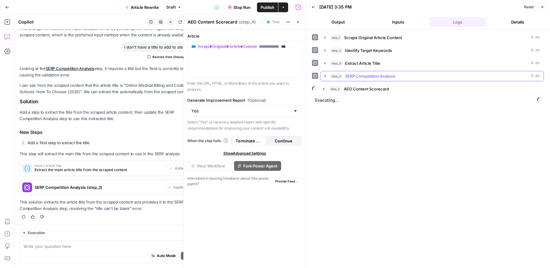
click at [442, 73] on div "step_3 SERP Competition Analysis 0 ms" at bounding box center [435, 76] width 210 height 6
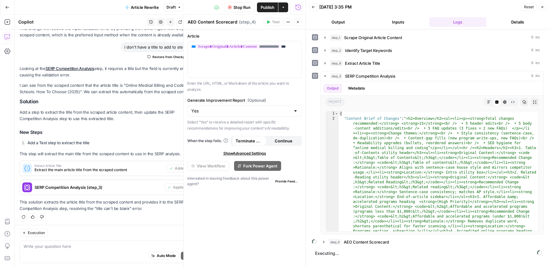
click at [511, 20] on button "Details" at bounding box center [517, 22] width 57 height 10
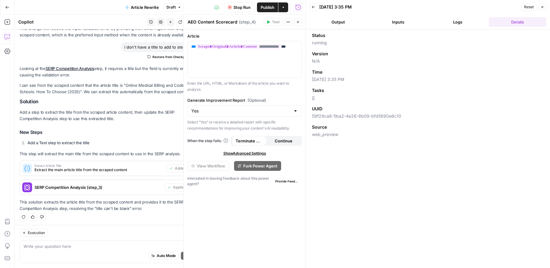
click at [461, 22] on button "Logs" at bounding box center [457, 22] width 57 height 10
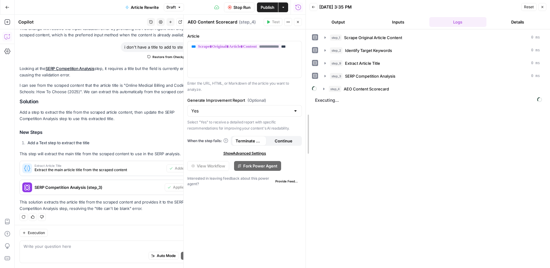
drag, startPoint x: 304, startPoint y: 183, endPoint x: 214, endPoint y: 209, distance: 93.8
click at [214, 209] on body "**********" at bounding box center [275, 134] width 550 height 268
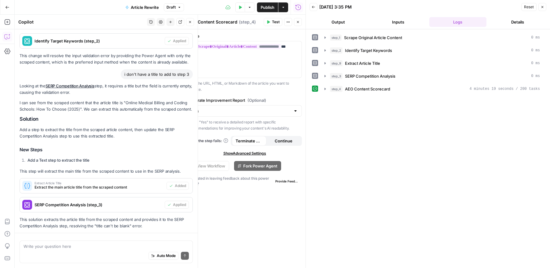
scroll to position [174, 0]
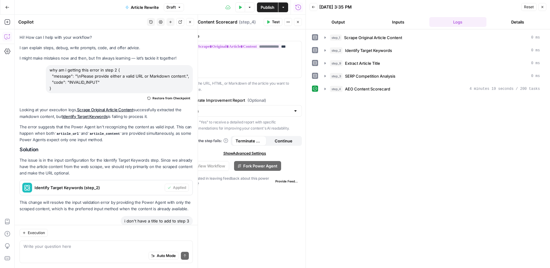
scroll to position [174, 0]
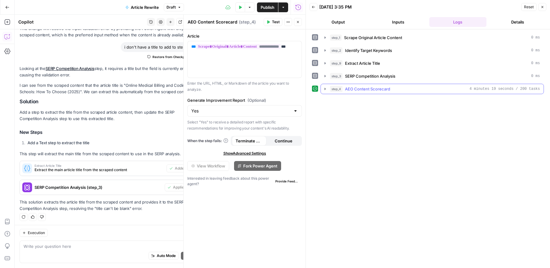
click at [325, 88] on icon "button" at bounding box center [325, 89] width 1 height 2
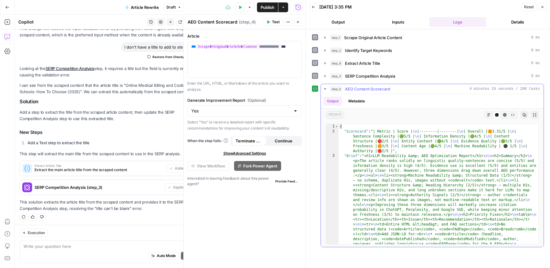
click at [324, 88] on icon "button" at bounding box center [325, 88] width 2 height 1
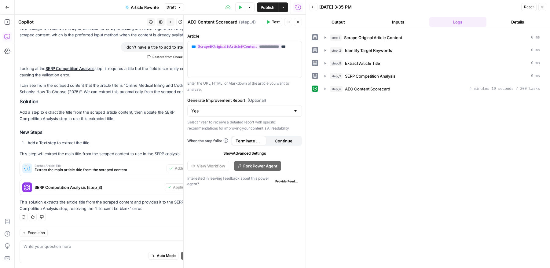
click at [539, 6] on button "Close" at bounding box center [542, 7] width 8 height 8
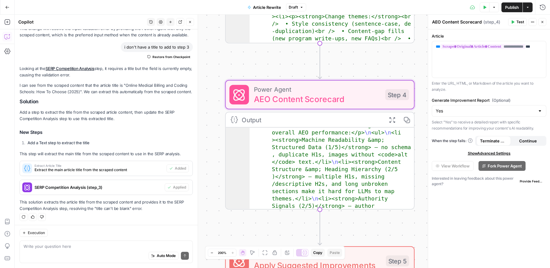
scroll to position [78, 0]
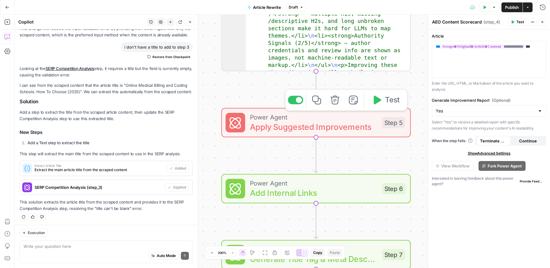
click at [381, 102] on icon "button" at bounding box center [377, 100] width 10 height 10
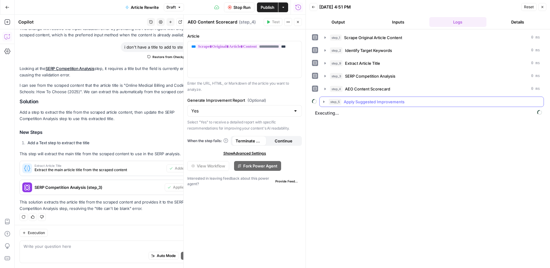
click at [325, 99] on icon "button" at bounding box center [323, 101] width 5 height 5
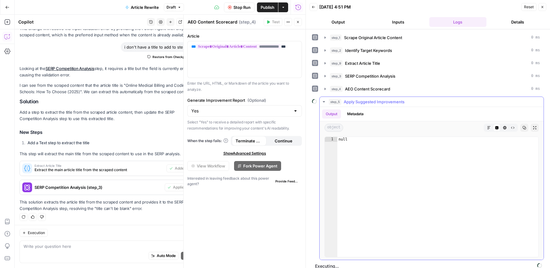
click at [324, 99] on icon "button" at bounding box center [323, 101] width 5 height 5
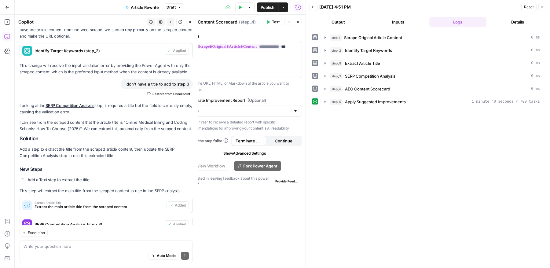
scroll to position [174, 0]
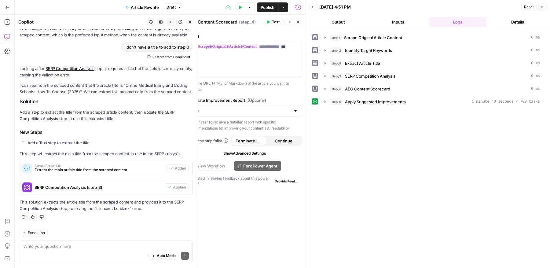
click at [87, 21] on div "Copilot" at bounding box center [81, 22] width 127 height 6
